Goal: Task Accomplishment & Management: Use online tool/utility

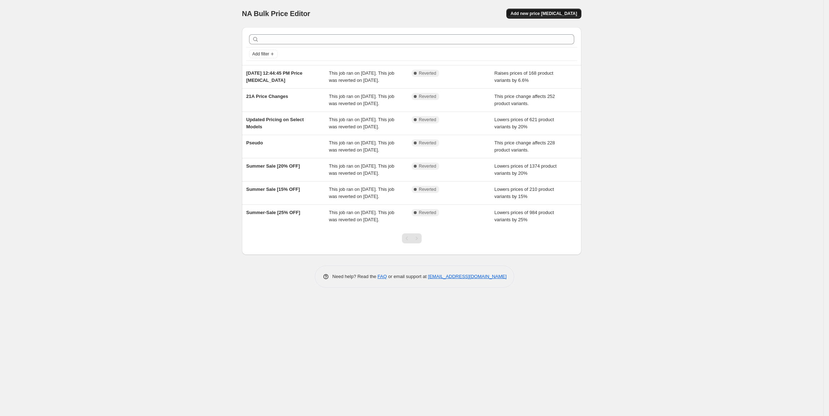
click at [560, 16] on span "Add new price change job" at bounding box center [543, 14] width 66 height 6
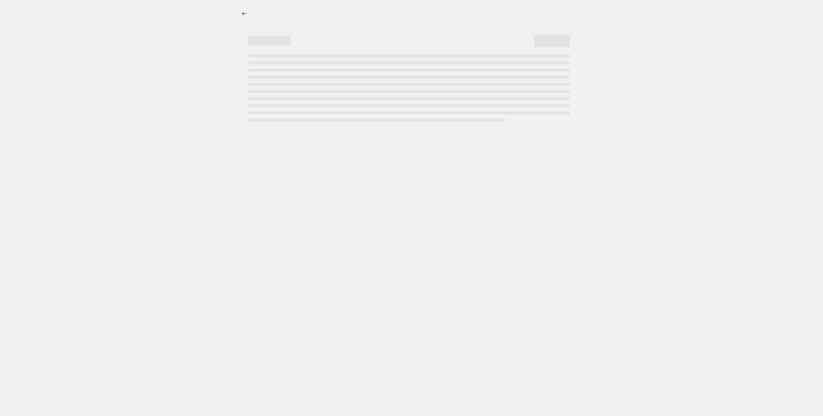
select select "percentage"
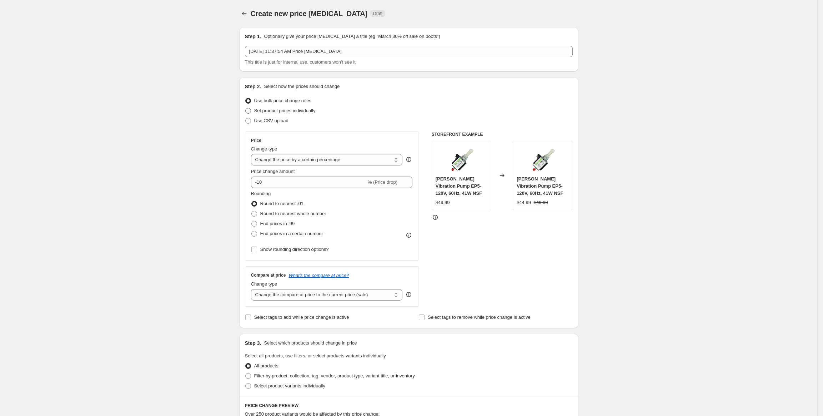
click at [291, 110] on span "Set product prices individually" at bounding box center [284, 110] width 61 height 5
click at [246, 108] on input "Set product prices individually" at bounding box center [245, 108] width 0 height 0
radio input "true"
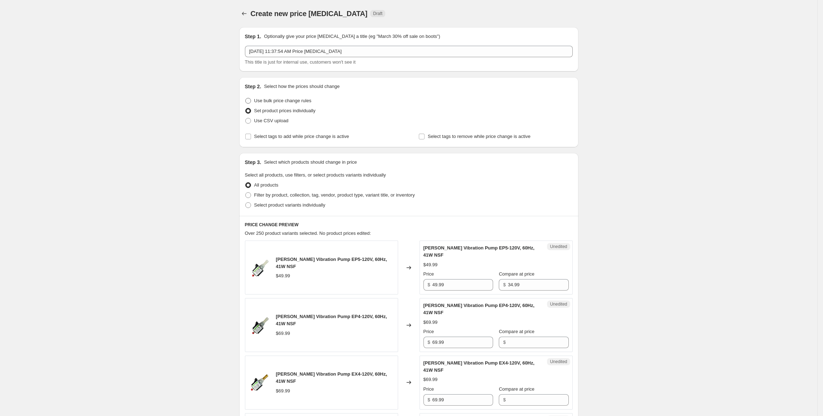
click at [284, 101] on span "Use bulk price change rules" at bounding box center [282, 100] width 57 height 5
click at [246, 98] on input "Use bulk price change rules" at bounding box center [245, 98] width 0 height 0
radio input "true"
select select "percentage"
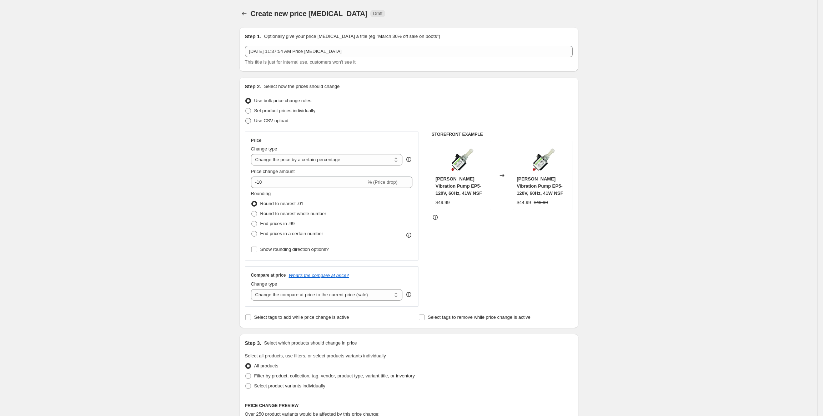
click at [274, 121] on span "Use CSV upload" at bounding box center [271, 120] width 34 height 5
click at [246, 118] on input "Use CSV upload" at bounding box center [245, 118] width 0 height 0
radio input "true"
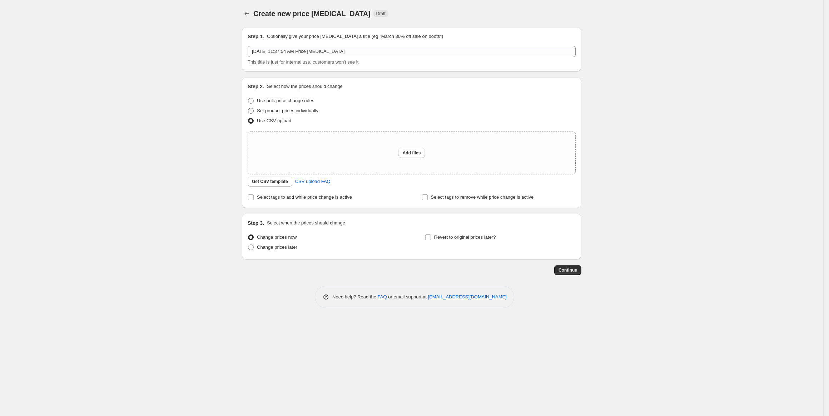
click at [282, 108] on span "Set product prices individually" at bounding box center [287, 110] width 61 height 7
click at [248, 108] on input "Set product prices individually" at bounding box center [248, 108] width 0 height 0
radio input "true"
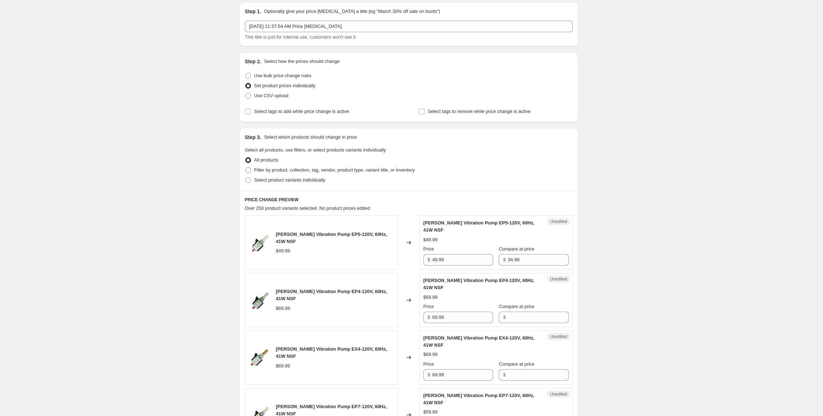
scroll to position [18, 0]
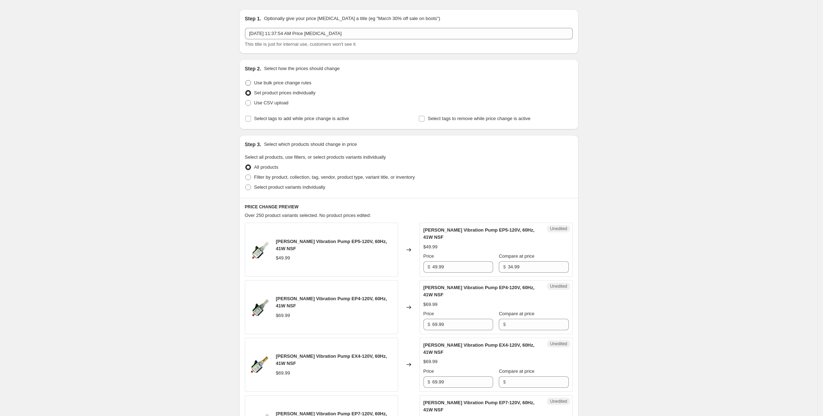
click at [286, 81] on span "Use bulk price change rules" at bounding box center [282, 82] width 57 height 5
click at [246, 80] on input "Use bulk price change rules" at bounding box center [245, 80] width 0 height 0
radio input "true"
select select "percentage"
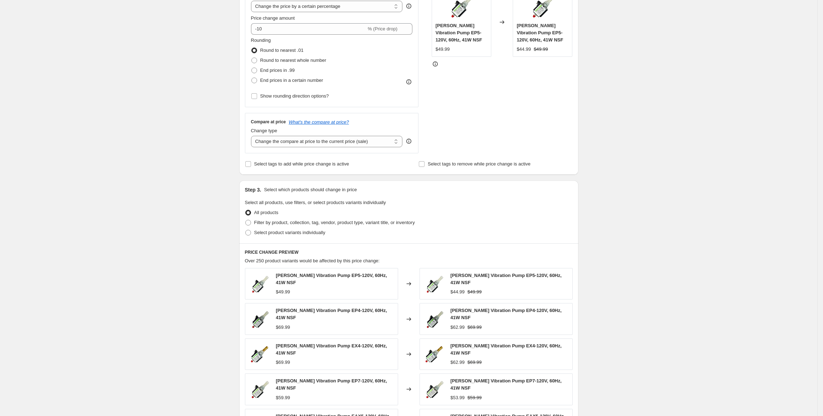
scroll to position [157, 0]
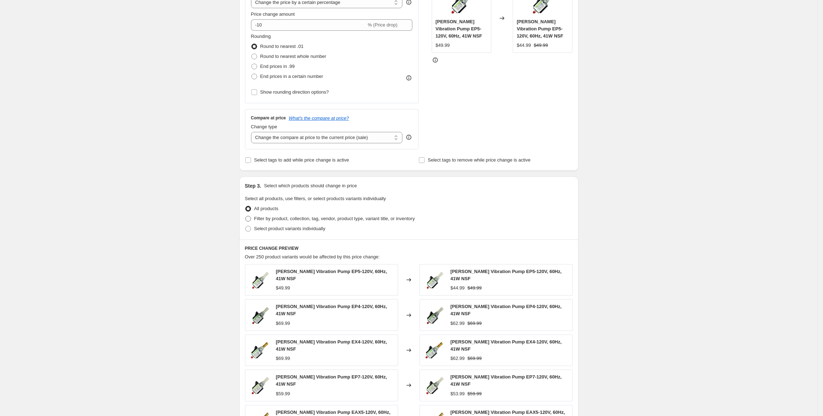
click at [327, 219] on span "Filter by product, collection, tag, vendor, product type, variant title, or inv…" at bounding box center [334, 218] width 161 height 5
click at [246, 216] on input "Filter by product, collection, tag, vendor, product type, variant title, or inv…" at bounding box center [245, 216] width 0 height 0
radio input "true"
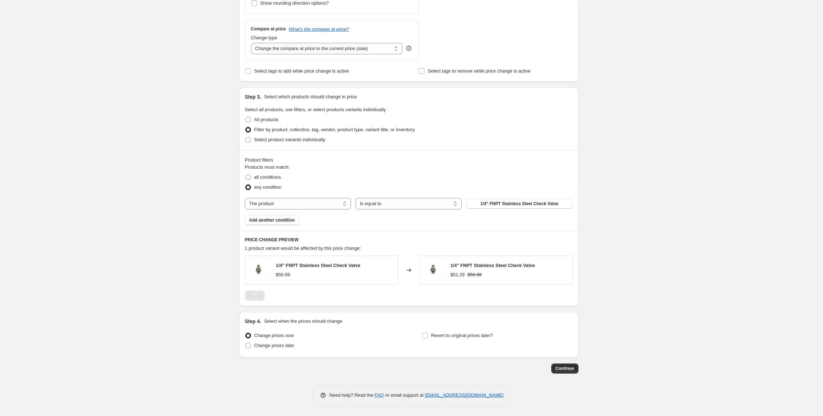
scroll to position [248, 0]
click at [288, 204] on select "The product The product's collection The product's tag The product's vendor The…" at bounding box center [298, 202] width 106 height 11
select select "vendor"
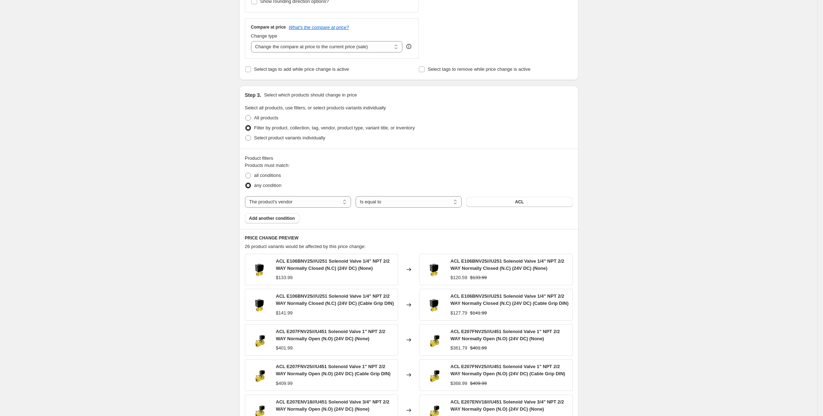
click at [513, 201] on button "ACL" at bounding box center [519, 202] width 106 height 10
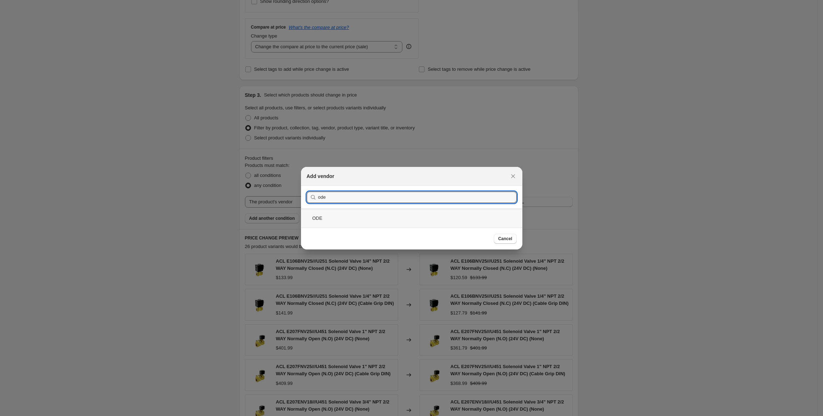
type input "ode"
click at [354, 219] on div "ODE" at bounding box center [411, 218] width 221 height 19
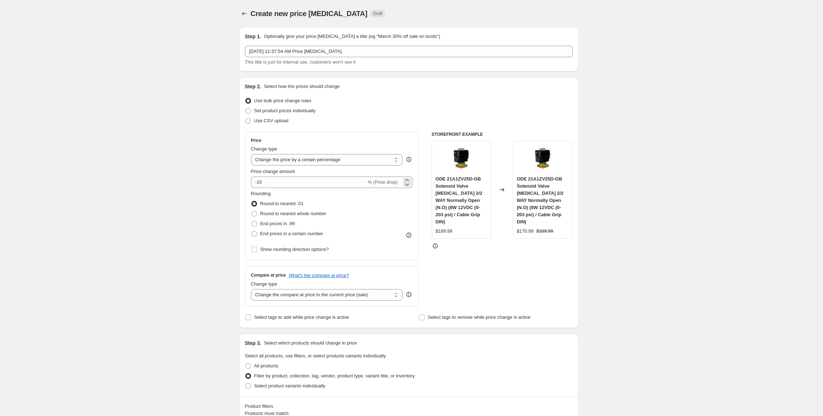
click at [394, 183] on span "% (Price drop)" at bounding box center [383, 181] width 30 height 5
click at [410, 180] on icon at bounding box center [407, 179] width 7 height 7
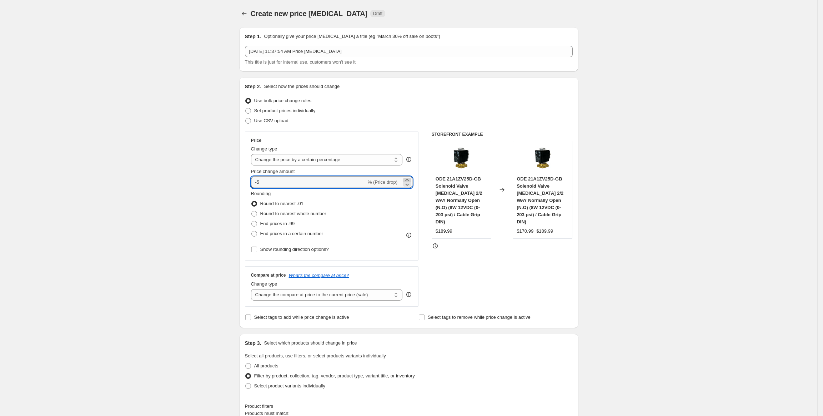
click at [410, 180] on icon at bounding box center [407, 179] width 7 height 7
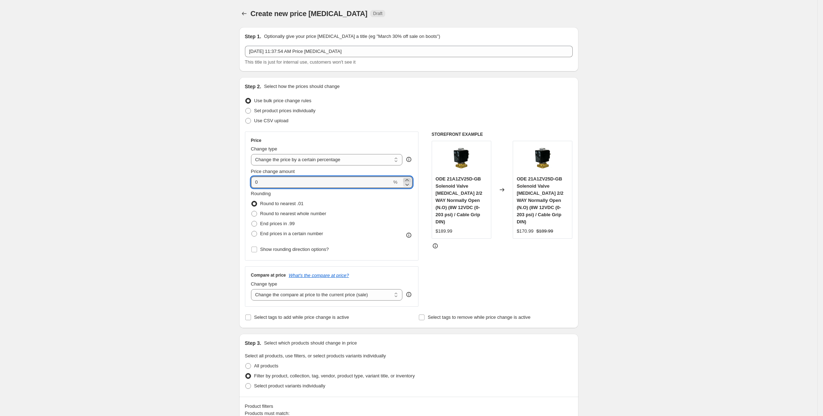
click at [410, 180] on icon at bounding box center [407, 179] width 7 height 7
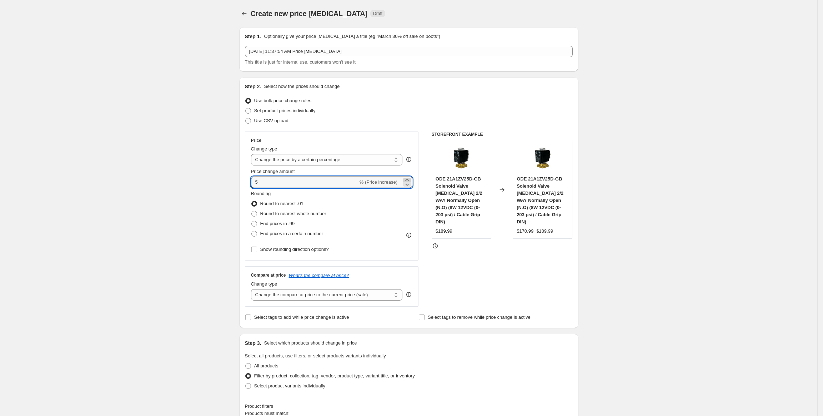
click at [410, 180] on icon at bounding box center [407, 179] width 7 height 7
type input "10"
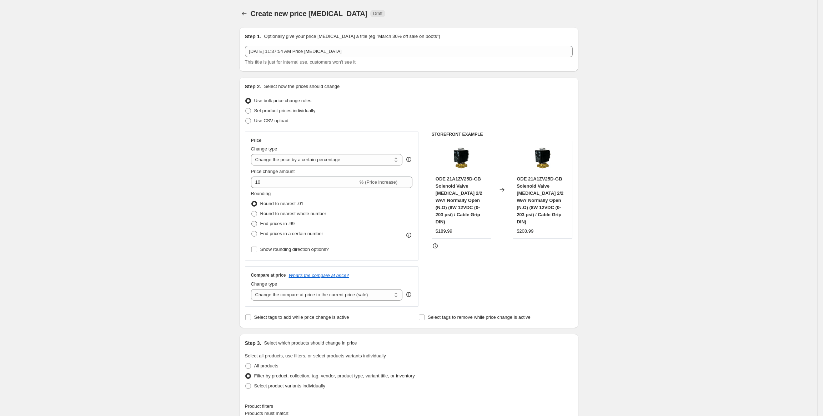
click at [295, 223] on span "End prices in .99" at bounding box center [277, 223] width 35 height 5
click at [252, 221] on input "End prices in .99" at bounding box center [251, 221] width 0 height 0
radio input "true"
click at [251, 211] on input "Round to nearest whole number" at bounding box center [251, 211] width 0 height 0
radio input "true"
